Goal: Find specific page/section: Find specific page/section

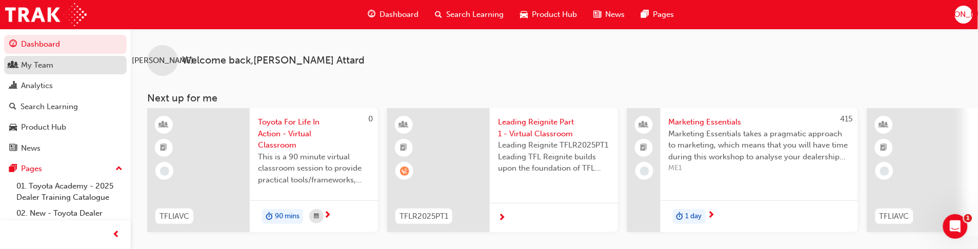
click at [39, 65] on div "My Team" at bounding box center [37, 65] width 32 height 12
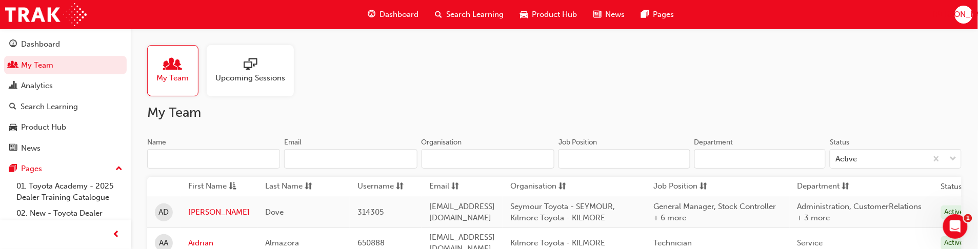
click at [165, 75] on span "My Team" at bounding box center [173, 78] width 32 height 12
click at [179, 152] on input "Name" at bounding box center [213, 158] width 133 height 19
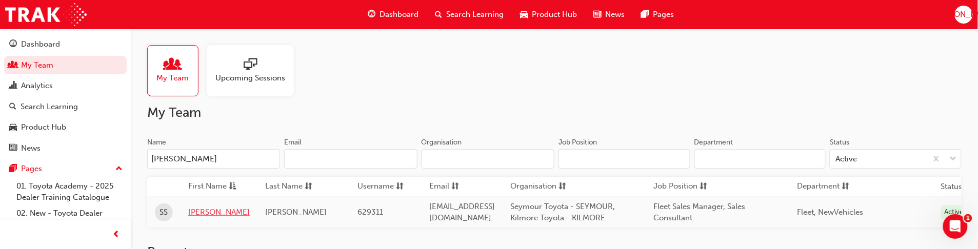
type input "[PERSON_NAME]"
click at [200, 212] on link "[PERSON_NAME]" at bounding box center [219, 213] width 62 height 12
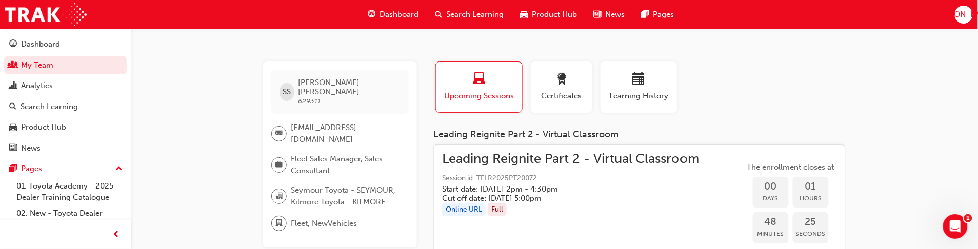
click at [524, 186] on h5 "Start date: [DATE] 2pm - 4:30pm" at bounding box center [562, 189] width 241 height 9
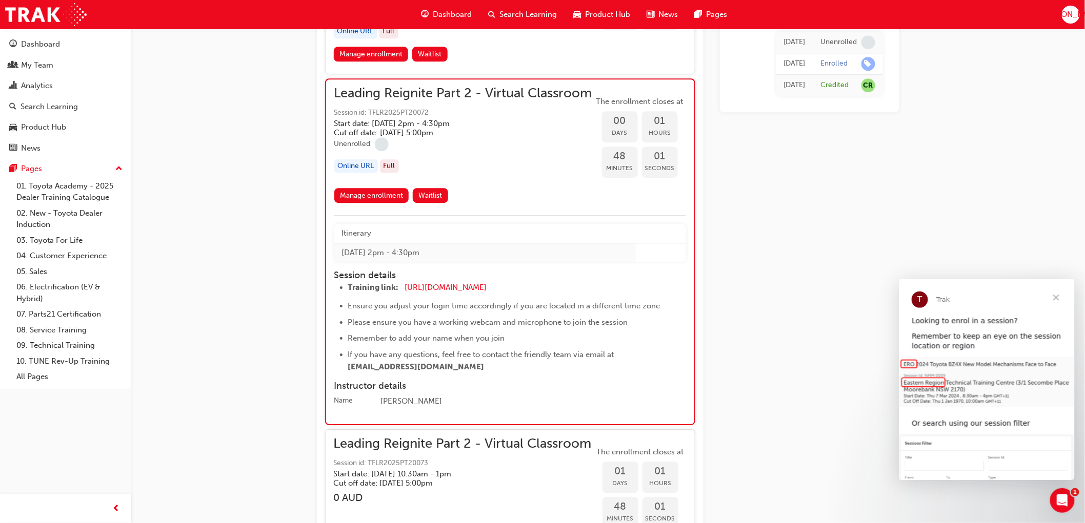
scroll to position [1195, 0]
